Goal: Check status: Check status

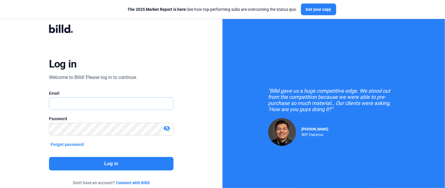
click at [59, 103] on input "text" at bounding box center [111, 103] width 124 height 12
type input "[EMAIL_ADDRESS][DOMAIN_NAME]"
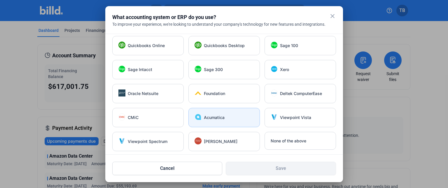
scroll to position [3, 0]
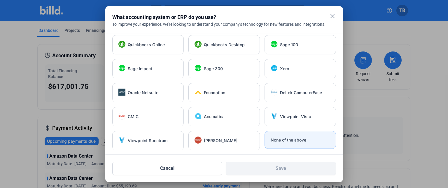
click at [296, 144] on div "None of the above" at bounding box center [300, 140] width 71 height 18
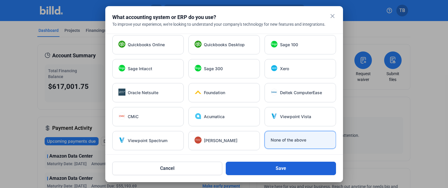
click at [282, 167] on button "Save" at bounding box center [281, 167] width 110 height 13
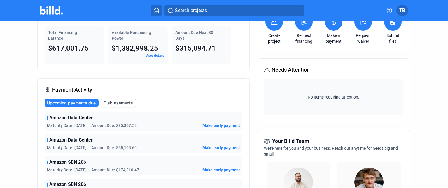
scroll to position [87, 0]
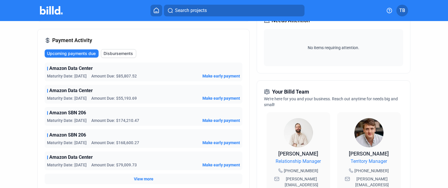
click at [112, 55] on span "Disbursements" at bounding box center [118, 53] width 29 height 6
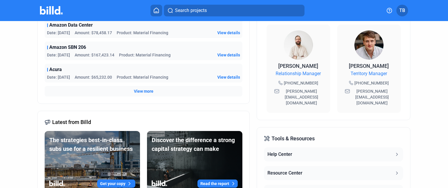
scroll to position [117, 0]
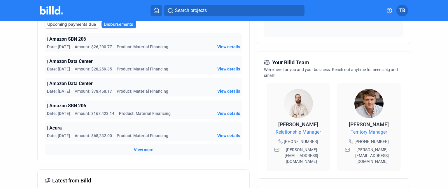
click at [140, 148] on span "View more" at bounding box center [144, 149] width 20 height 6
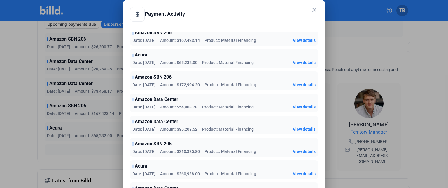
scroll to position [29, 0]
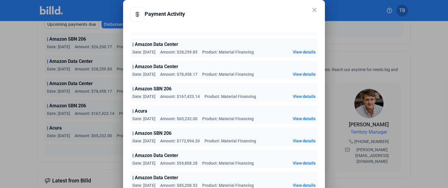
click at [295, 117] on span "View details" at bounding box center [304, 118] width 23 height 6
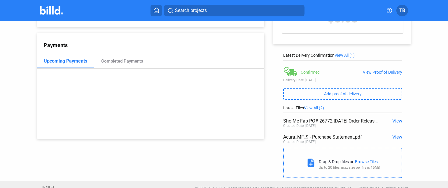
scroll to position [63, 0]
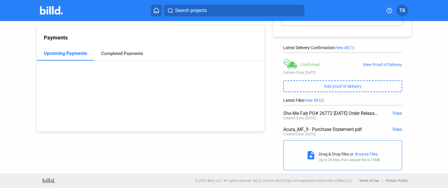
click at [126, 54] on div "Completed Payments" at bounding box center [122, 53] width 42 height 5
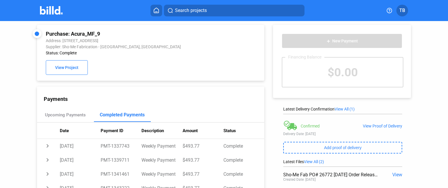
scroll to position [0, 0]
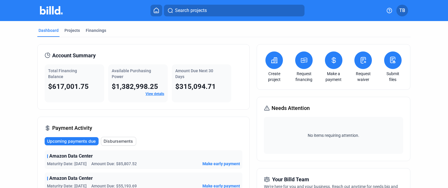
click at [115, 143] on span "Disbursements" at bounding box center [118, 141] width 29 height 6
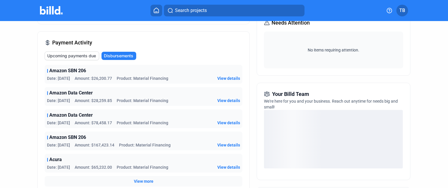
scroll to position [87, 0]
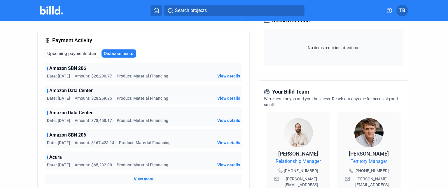
click at [145, 179] on span "View more" at bounding box center [144, 179] width 20 height 6
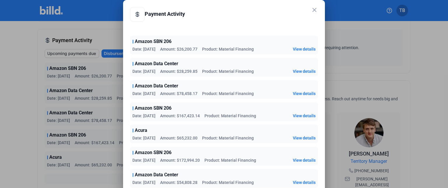
scroll to position [0, 0]
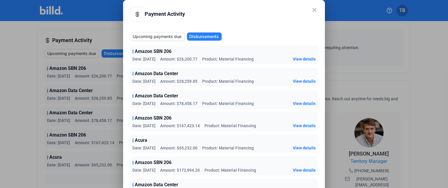
click at [294, 170] on span "View details" at bounding box center [304, 170] width 23 height 6
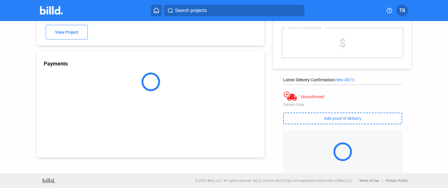
scroll to position [40, 0]
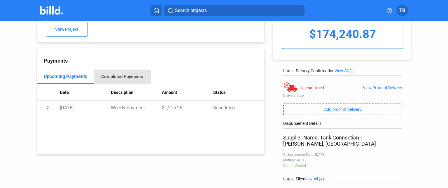
click at [125, 76] on div "Completed Payments" at bounding box center [122, 76] width 42 height 5
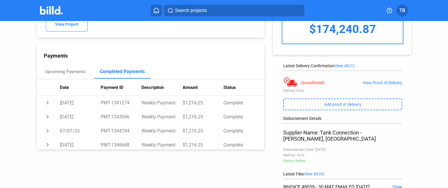
scroll to position [0, 0]
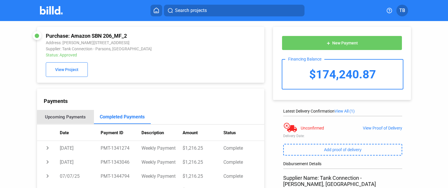
click at [74, 118] on div "Upcoming Payments" at bounding box center [65, 116] width 41 height 5
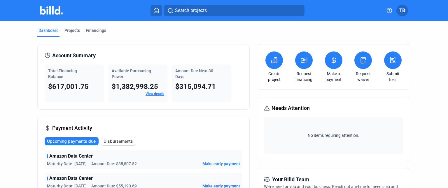
click at [125, 141] on span "Disbursements" at bounding box center [118, 141] width 29 height 6
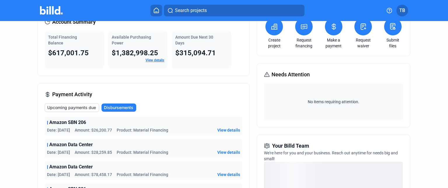
scroll to position [58, 0]
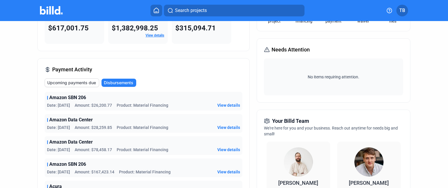
click at [117, 81] on span "Disbursements" at bounding box center [118, 83] width 29 height 6
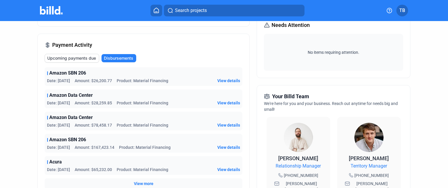
scroll to position [146, 0]
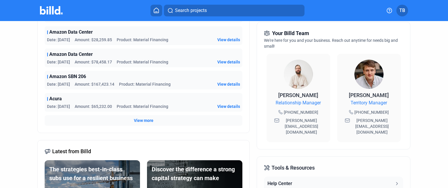
click at [153, 120] on div "View more" at bounding box center [144, 120] width 198 height 10
click at [145, 122] on span "View more" at bounding box center [144, 120] width 20 height 6
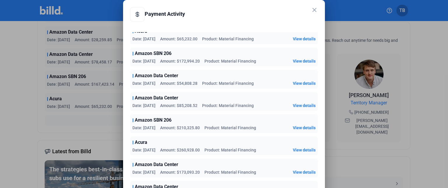
scroll to position [108, 0]
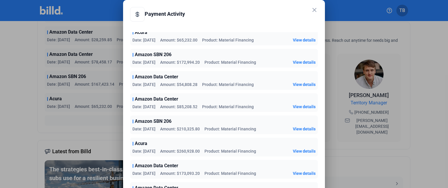
click at [302, 84] on span "View details" at bounding box center [304, 84] width 23 height 6
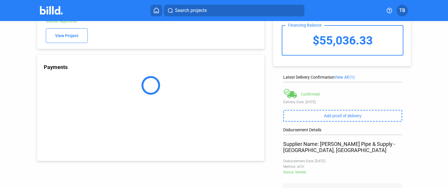
scroll to position [40, 0]
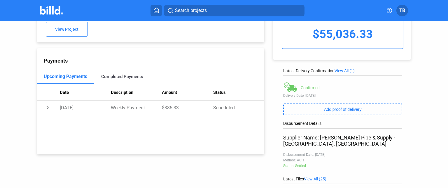
click at [125, 77] on div "Completed Payments" at bounding box center [122, 76] width 42 height 5
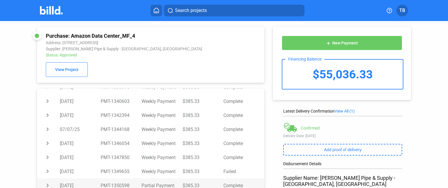
scroll to position [0, 0]
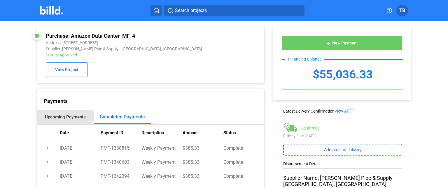
click at [65, 117] on div "Upcoming Payments" at bounding box center [65, 116] width 41 height 5
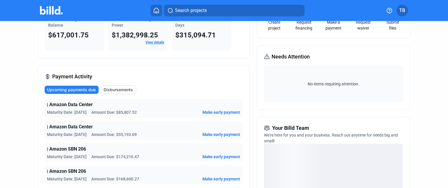
scroll to position [87, 0]
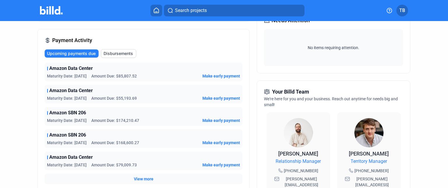
click at [119, 74] on span "Amount Due: $85,807.52" at bounding box center [113, 76] width 45 height 6
click at [115, 51] on span "Disbursements" at bounding box center [118, 53] width 29 height 6
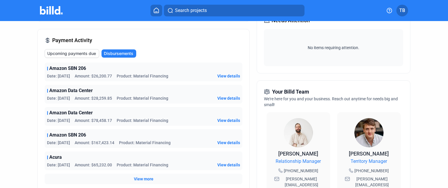
click at [225, 120] on span "View details" at bounding box center [228, 120] width 23 height 6
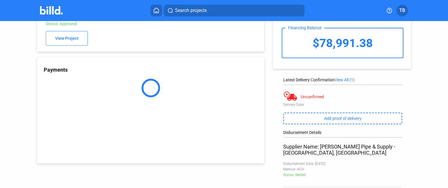
scroll to position [40, 0]
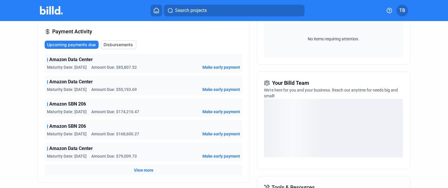
scroll to position [99, 0]
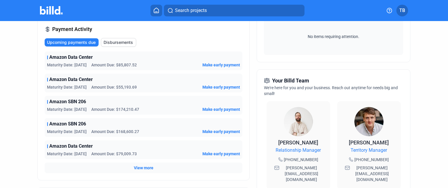
click at [111, 41] on span "Disbursements" at bounding box center [118, 42] width 29 height 6
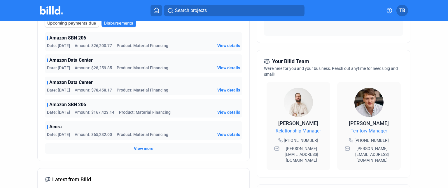
scroll to position [128, 0]
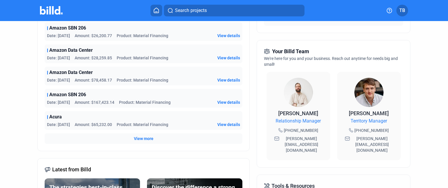
click at [153, 137] on div "View more" at bounding box center [144, 138] width 198 height 10
click at [146, 138] on span "View more" at bounding box center [144, 138] width 20 height 6
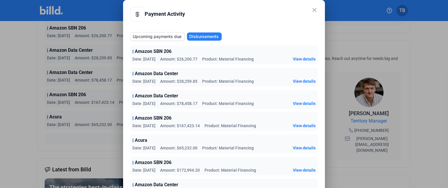
scroll to position [87, 0]
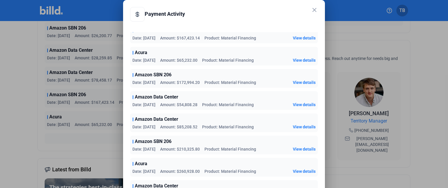
click at [303, 124] on span "View details" at bounding box center [304, 127] width 23 height 6
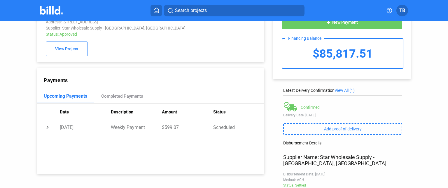
scroll to position [11, 0]
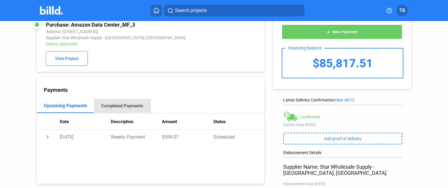
click at [132, 105] on div "Completed Payments" at bounding box center [122, 105] width 42 height 5
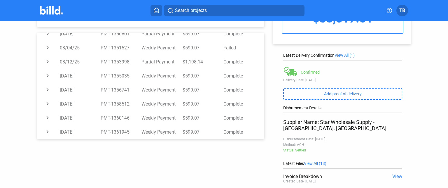
scroll to position [40, 0]
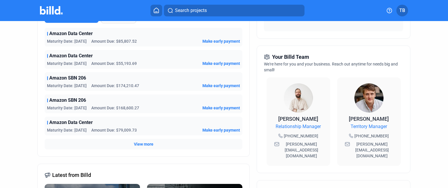
scroll to position [69, 0]
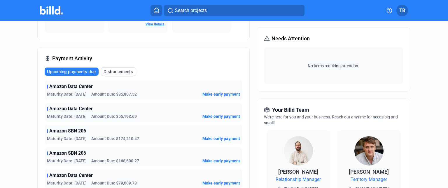
click at [118, 71] on span "Disbursements" at bounding box center [118, 72] width 29 height 6
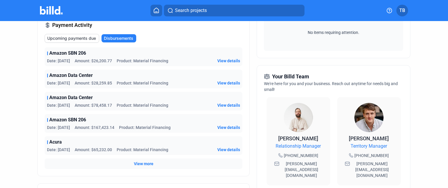
scroll to position [128, 0]
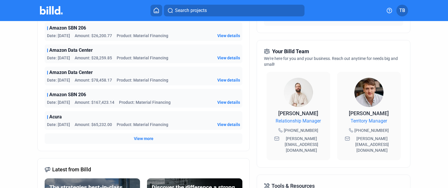
click at [151, 135] on span "View more" at bounding box center [144, 138] width 20 height 6
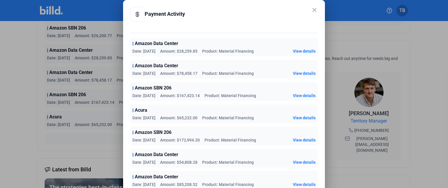
scroll to position [20, 0]
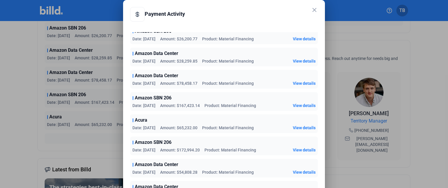
click at [300, 106] on span "View details" at bounding box center [304, 105] width 23 height 6
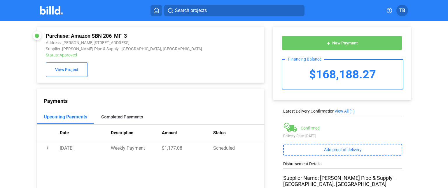
click at [125, 116] on div "Completed Payments" at bounding box center [122, 116] width 42 height 5
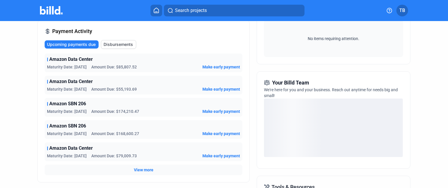
scroll to position [58, 0]
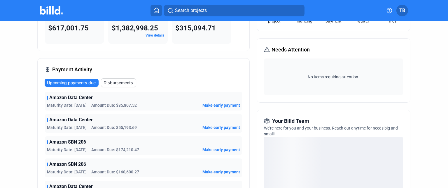
click at [118, 82] on span "Disbursements" at bounding box center [118, 83] width 29 height 6
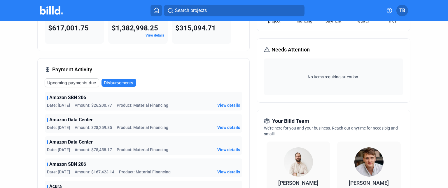
click at [227, 102] on span "View details" at bounding box center [228, 105] width 23 height 6
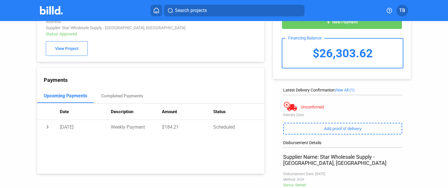
scroll to position [11, 0]
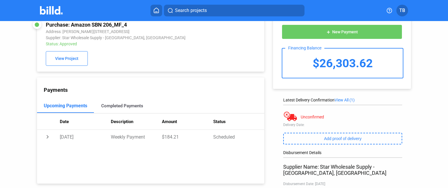
click at [127, 105] on div "Completed Payments" at bounding box center [122, 105] width 42 height 5
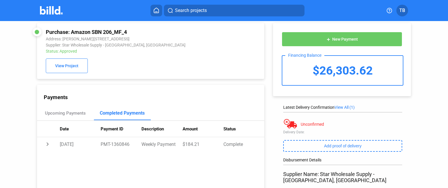
scroll to position [0, 0]
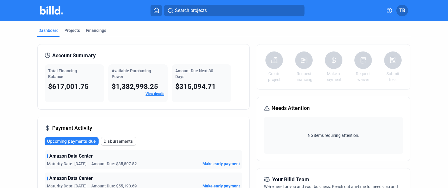
scroll to position [29, 0]
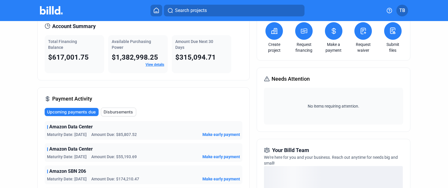
click at [112, 109] on span "Disbursements" at bounding box center [118, 112] width 29 height 6
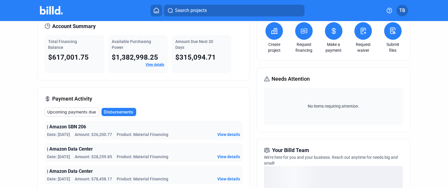
scroll to position [87, 0]
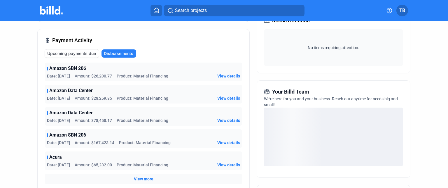
click at [230, 96] on span "View details" at bounding box center [228, 98] width 23 height 6
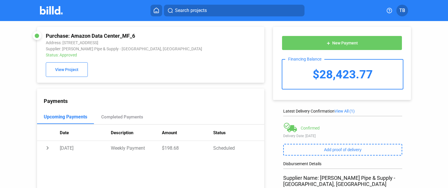
click at [8, 71] on div "Purchase: Amazon Data Center_MF_6 Address: 31100 IN-[GEOGRAPHIC_DATA], 46552 Su…" at bounding box center [224, 164] width 448 height 287
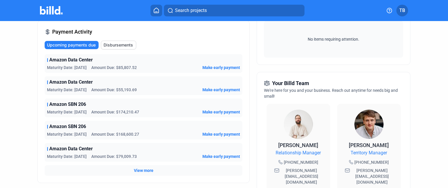
scroll to position [87, 0]
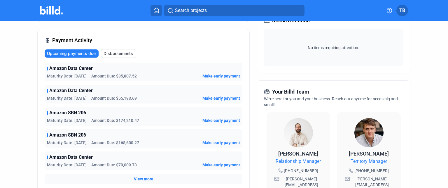
click at [122, 51] on span "Disbursements" at bounding box center [118, 53] width 29 height 6
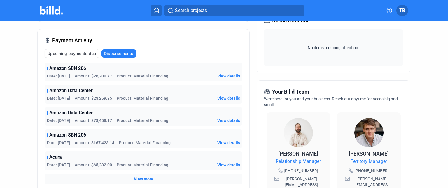
click at [233, 98] on span "View details" at bounding box center [228, 98] width 23 height 6
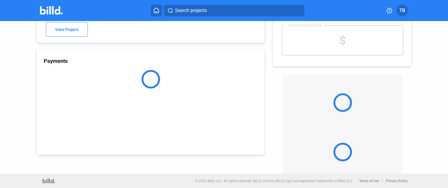
scroll to position [40, 0]
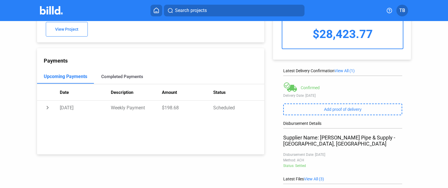
click at [114, 79] on div "Completed Payments" at bounding box center [122, 76] width 42 height 5
